Goal: Task Accomplishment & Management: Manage account settings

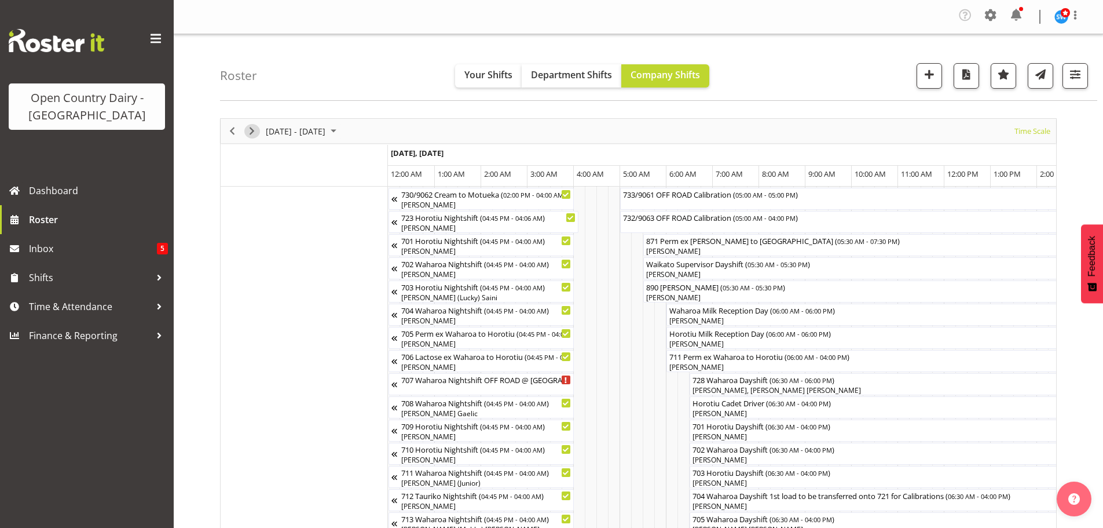
click at [253, 124] on span "Next" at bounding box center [252, 131] width 14 height 14
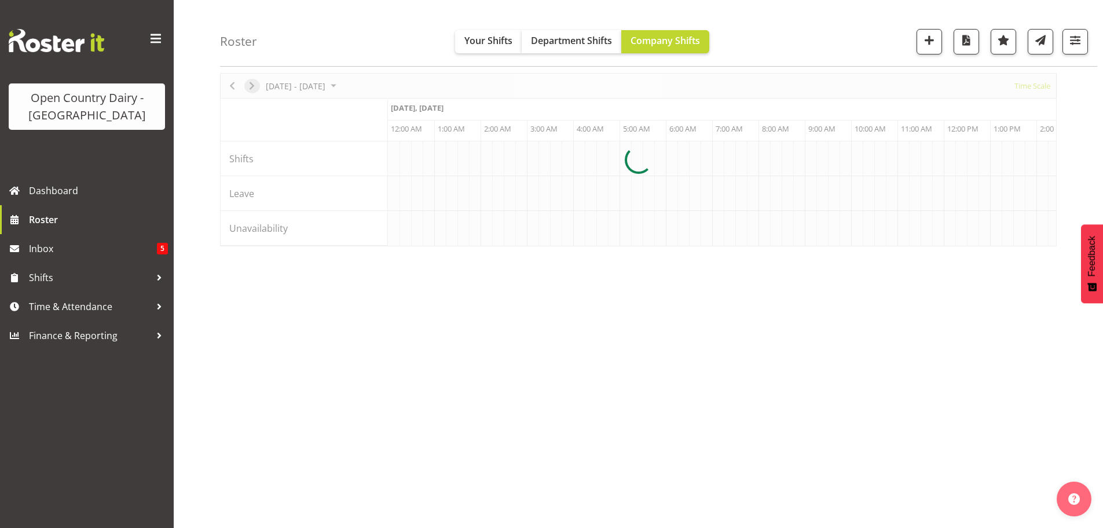
scroll to position [45, 0]
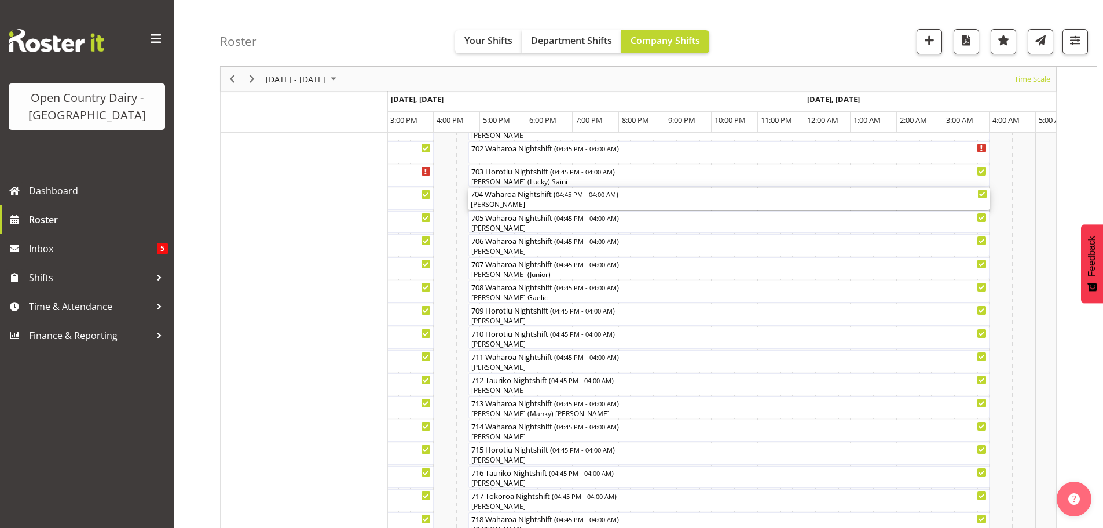
click at [519, 197] on div "704 Waharoa Nightshift ( 04:45 PM - 04:00 AM )" at bounding box center [729, 194] width 517 height 12
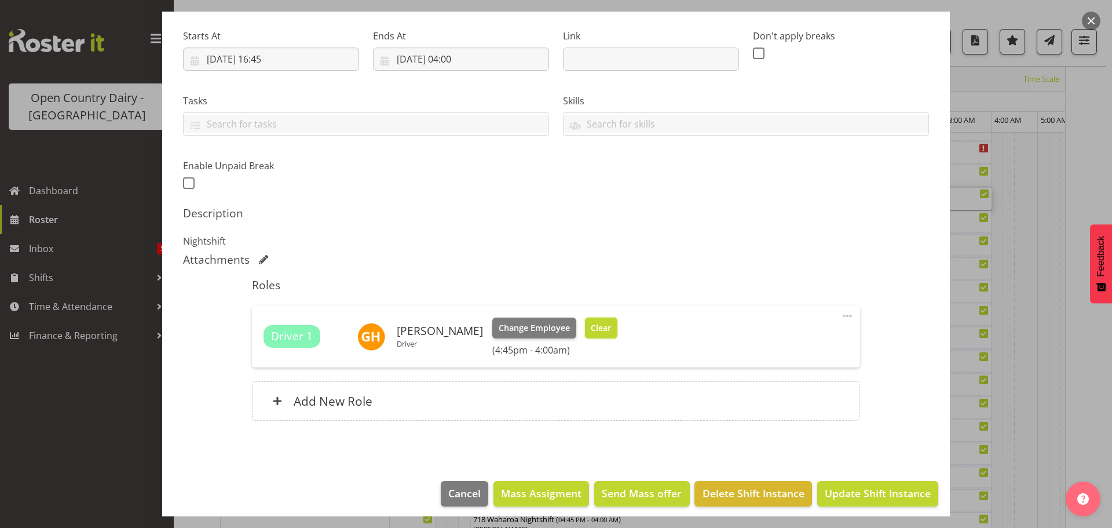
click at [605, 333] on span "Clear" at bounding box center [601, 327] width 20 height 13
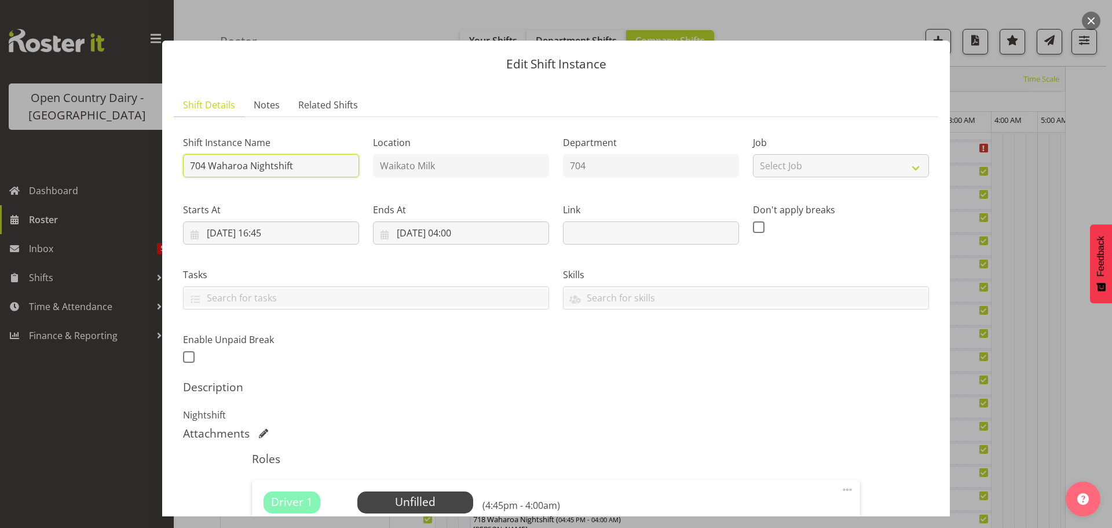
drag, startPoint x: 320, startPoint y: 163, endPoint x: 208, endPoint y: 160, distance: 111.2
click at [208, 160] on input "704 Waharoa Nightshift" at bounding box center [271, 165] width 176 height 23
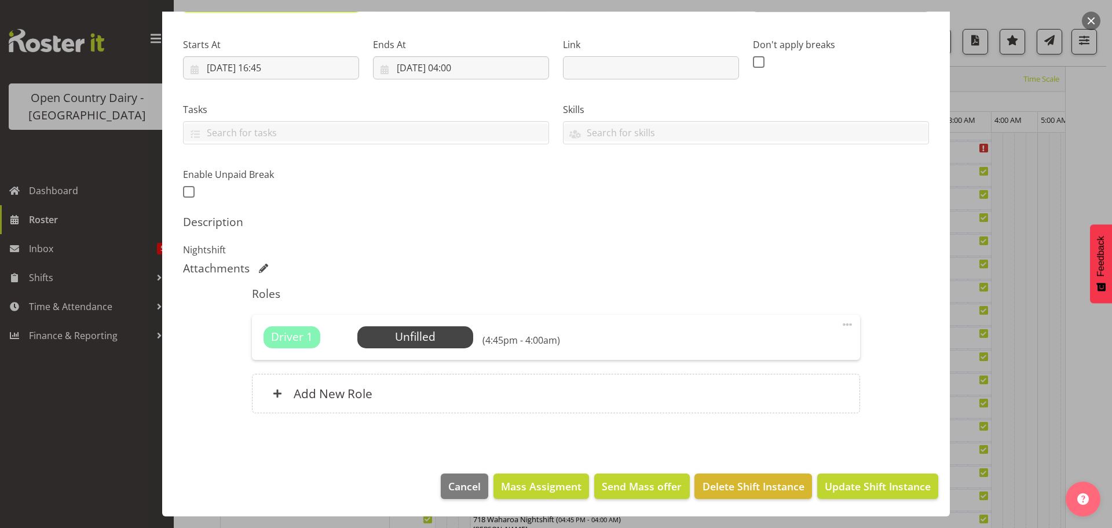
type input "704 OFF ROAD"
click at [854, 499] on footer "Cancel Mass Assigment Send Mass offer Delete Shift Instance Update Shift Instan…" at bounding box center [556, 489] width 788 height 54
click at [844, 493] on span "Update Shift Instance" at bounding box center [878, 485] width 106 height 15
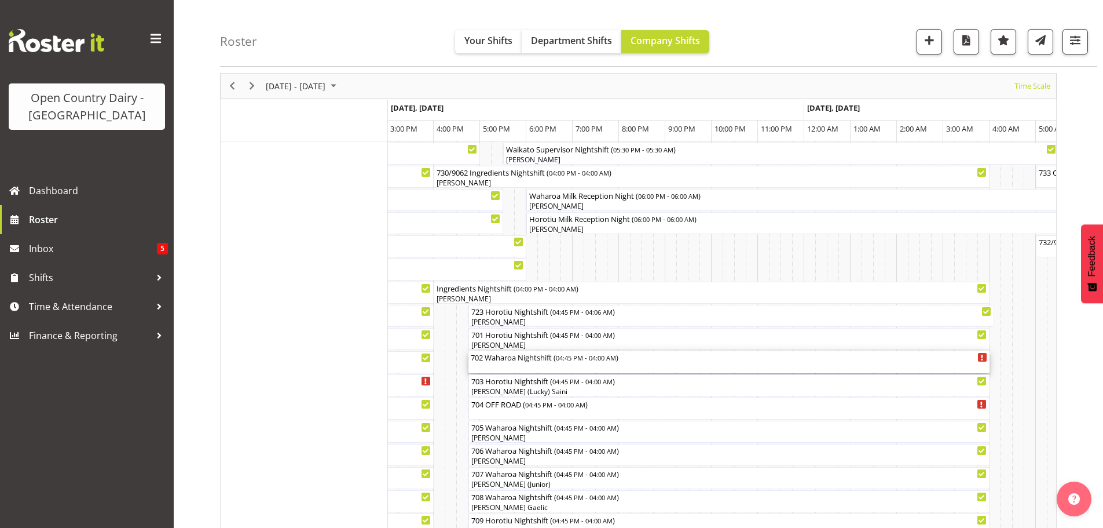
click at [529, 370] on div "702 Waharoa Nightshift ( 04:45 PM - 04:00 AM )" at bounding box center [729, 362] width 517 height 22
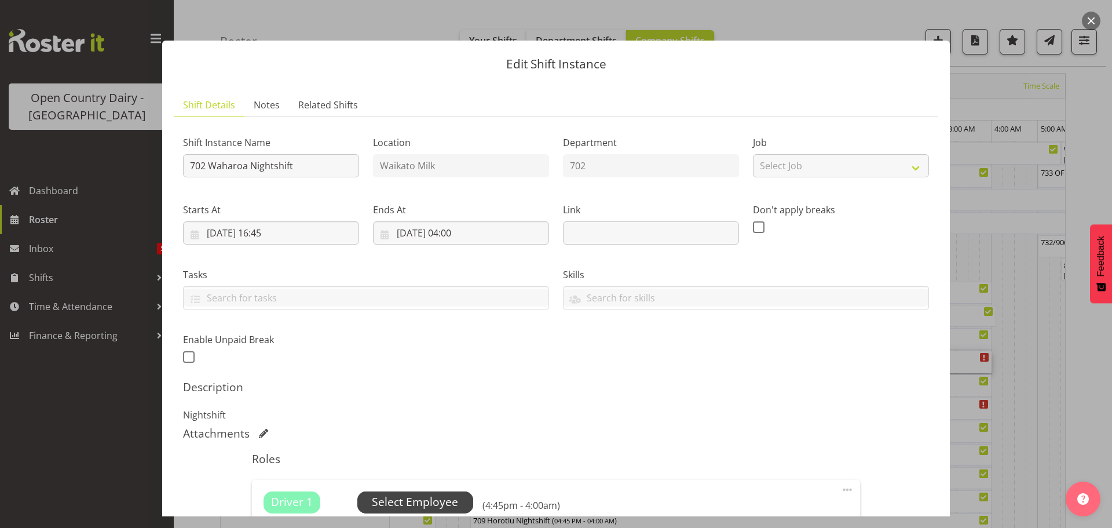
click at [415, 492] on span "Select Employee" at bounding box center [415, 502] width 116 height 22
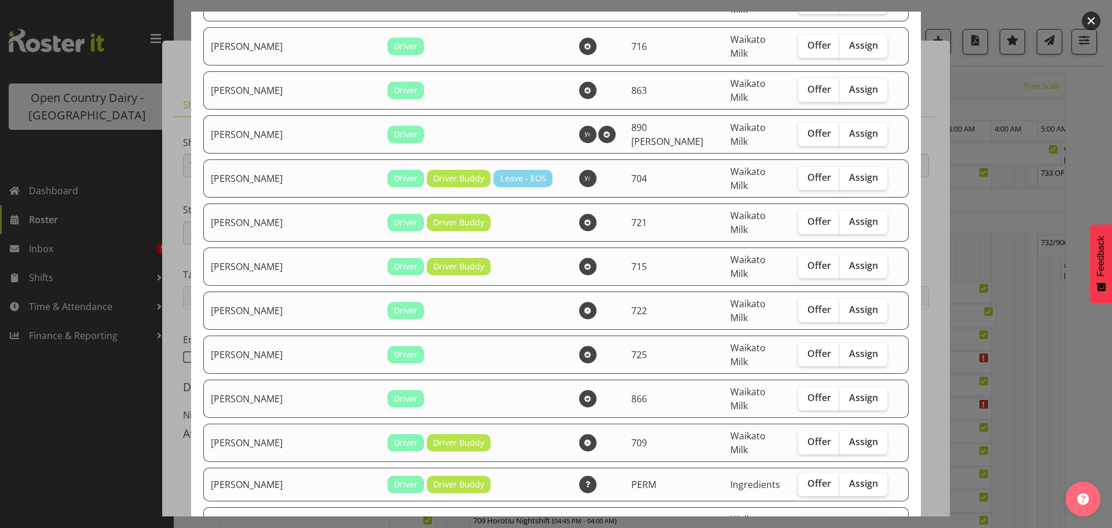
scroll to position [521, 0]
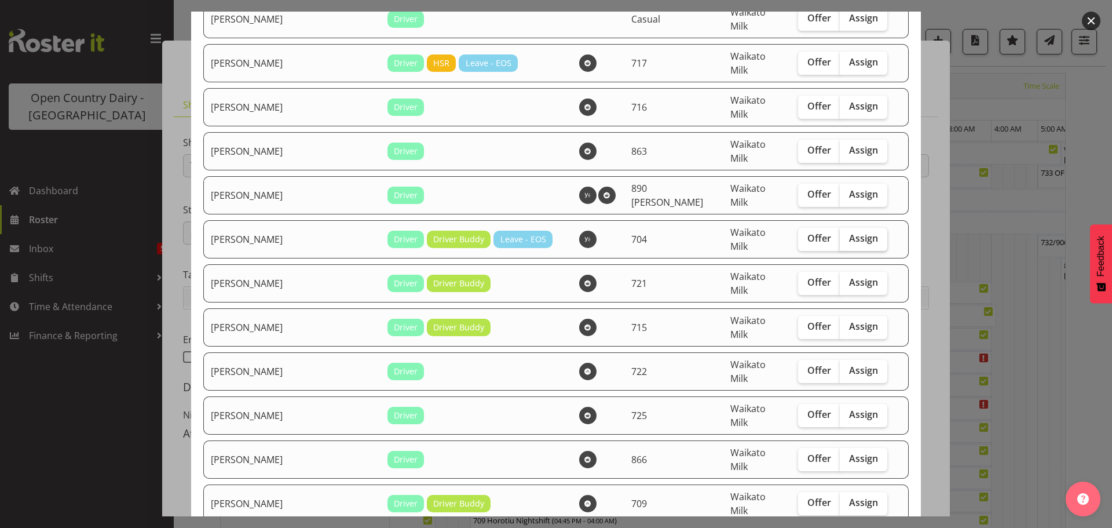
click at [840, 228] on label "Assign" at bounding box center [863, 239] width 47 height 23
click at [840, 235] on input "Assign" at bounding box center [844, 239] width 8 height 8
checkbox input "true"
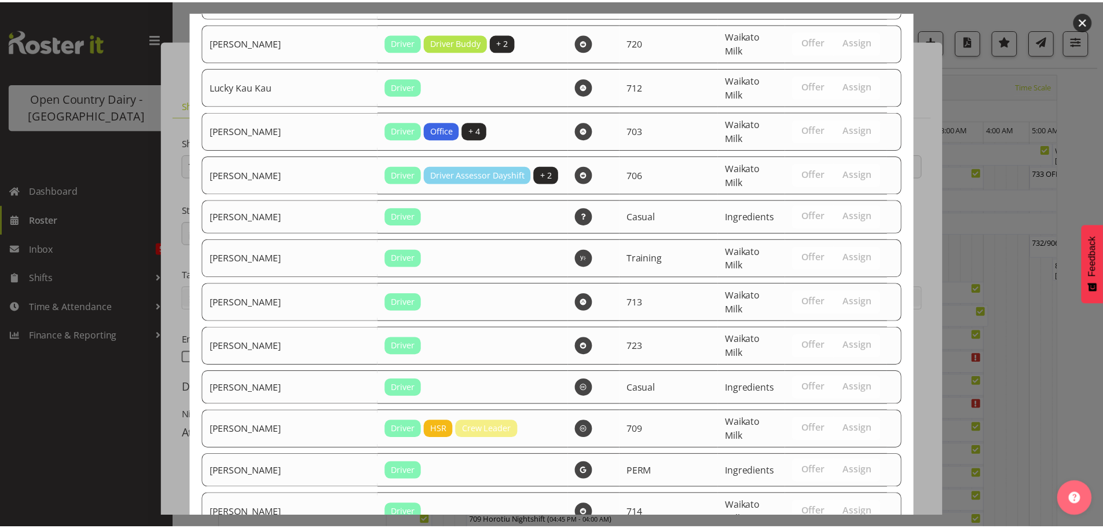
scroll to position [1230, 0]
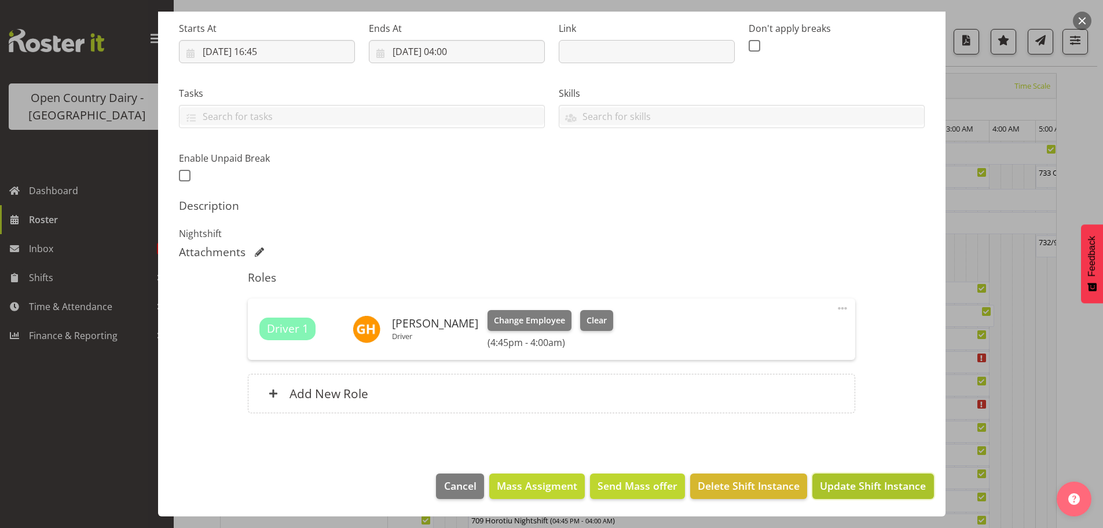
click at [857, 482] on span "Update Shift Instance" at bounding box center [873, 485] width 106 height 15
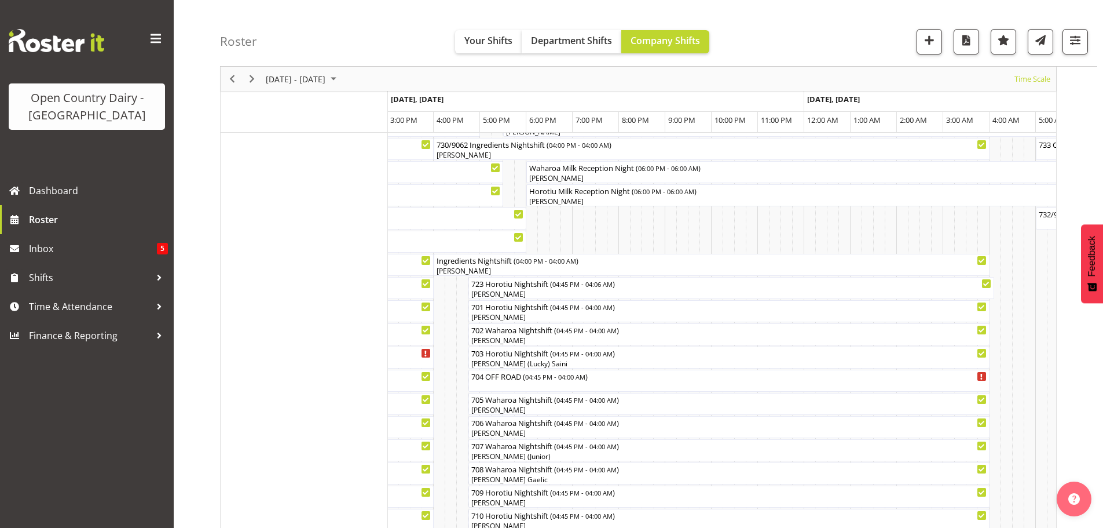
scroll to position [0, 0]
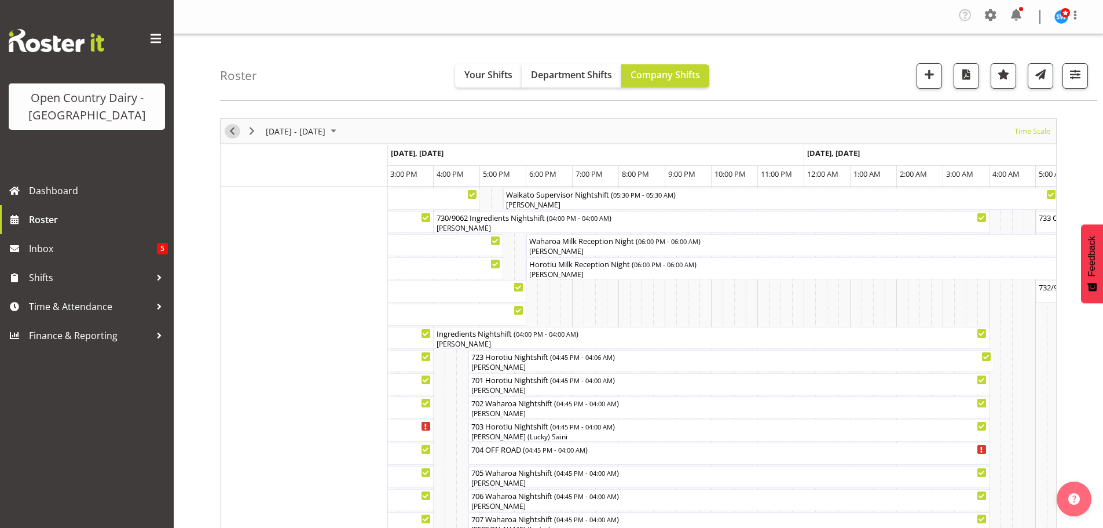
click at [233, 134] on span "Previous" at bounding box center [232, 131] width 14 height 14
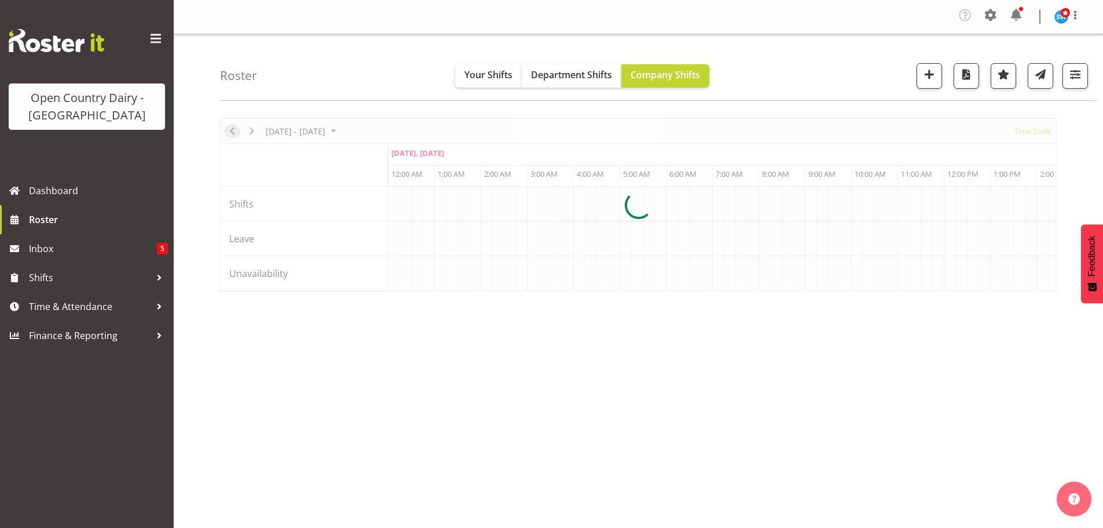
scroll to position [0, 5560]
